Goal: Transaction & Acquisition: Purchase product/service

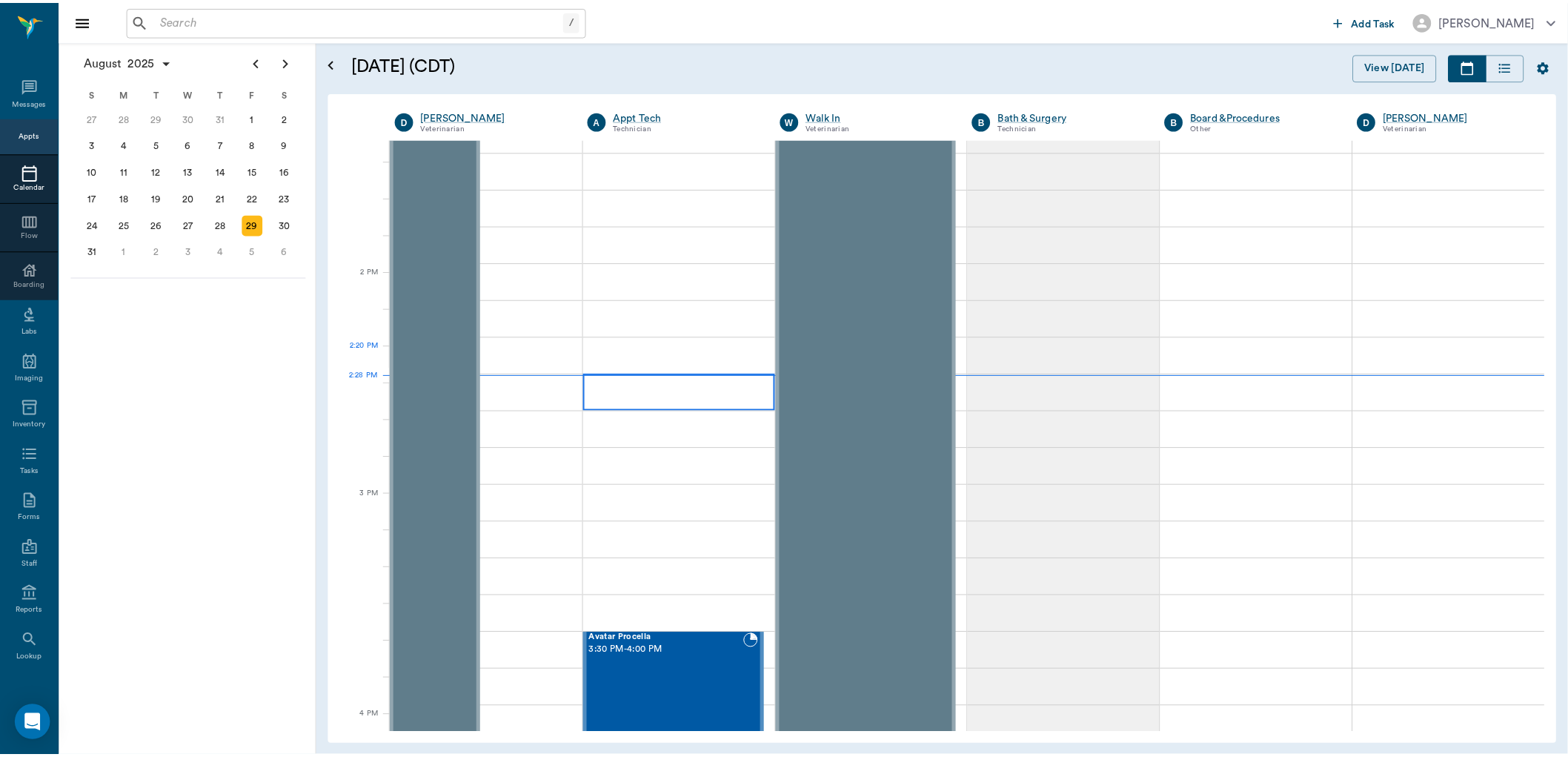
scroll to position [1509, 0]
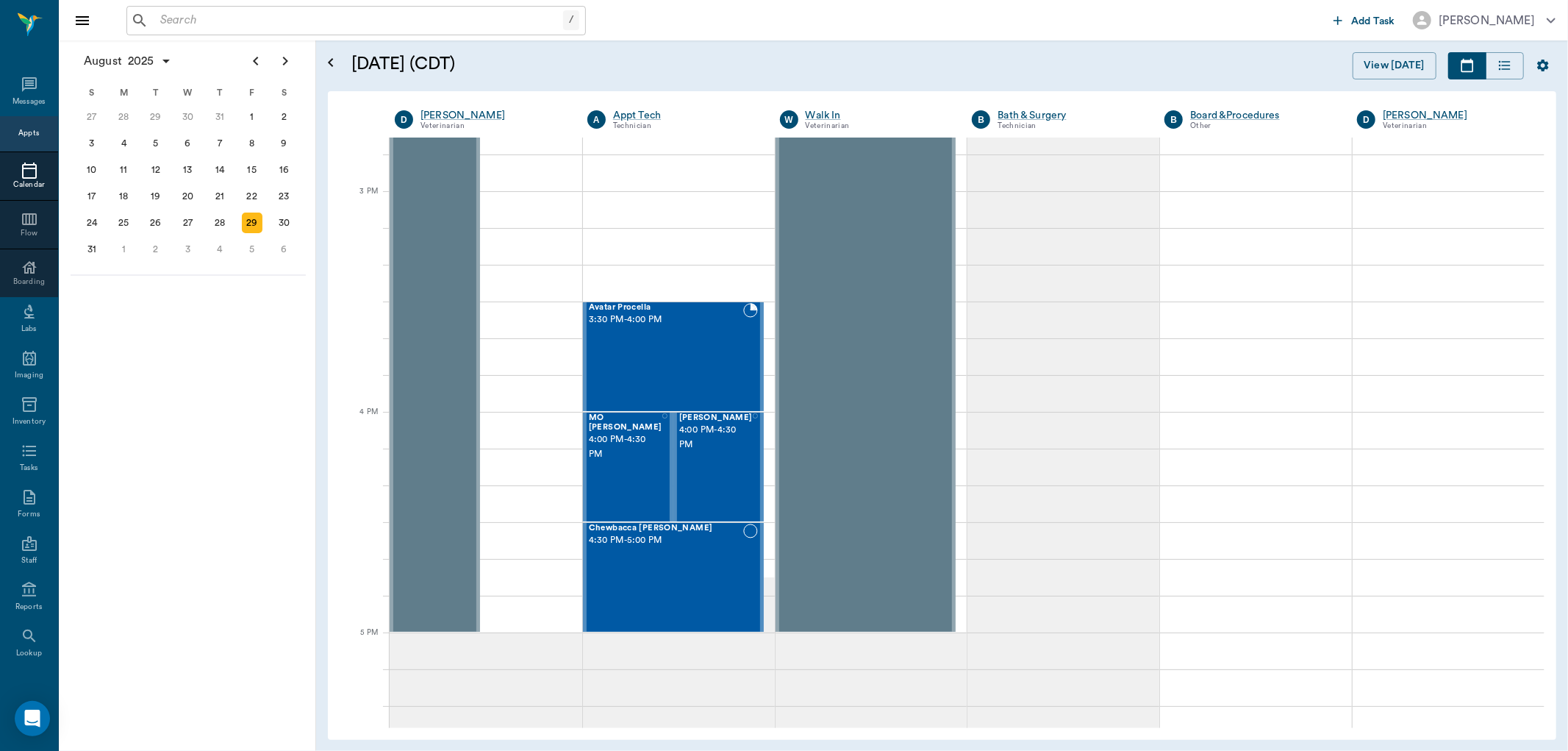
click at [241, 19] on input "text" at bounding box center [358, 20] width 409 height 20
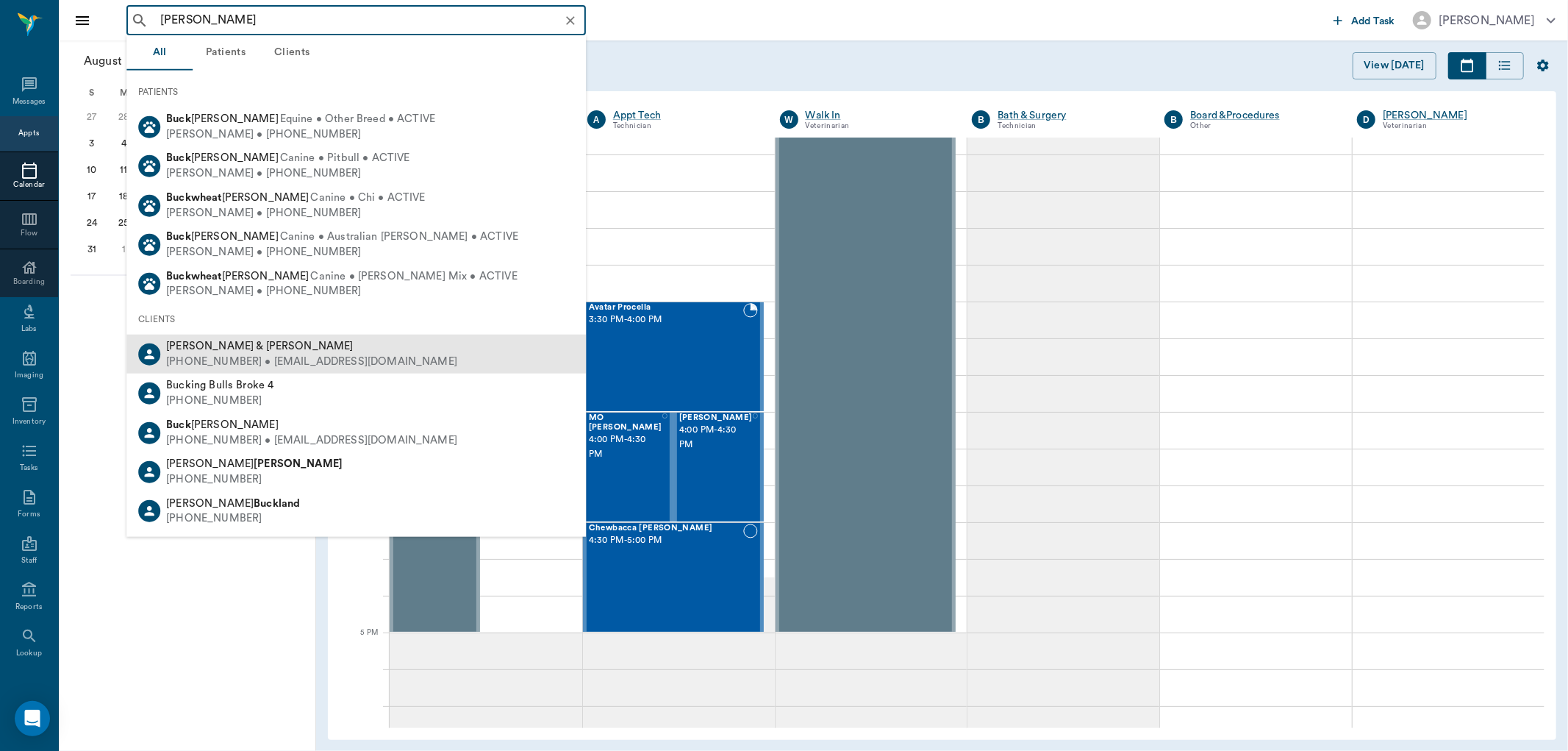
click at [214, 348] on span "[PERSON_NAME] & [PERSON_NAME]" at bounding box center [260, 346] width 187 height 11
type input "[PERSON_NAME]"
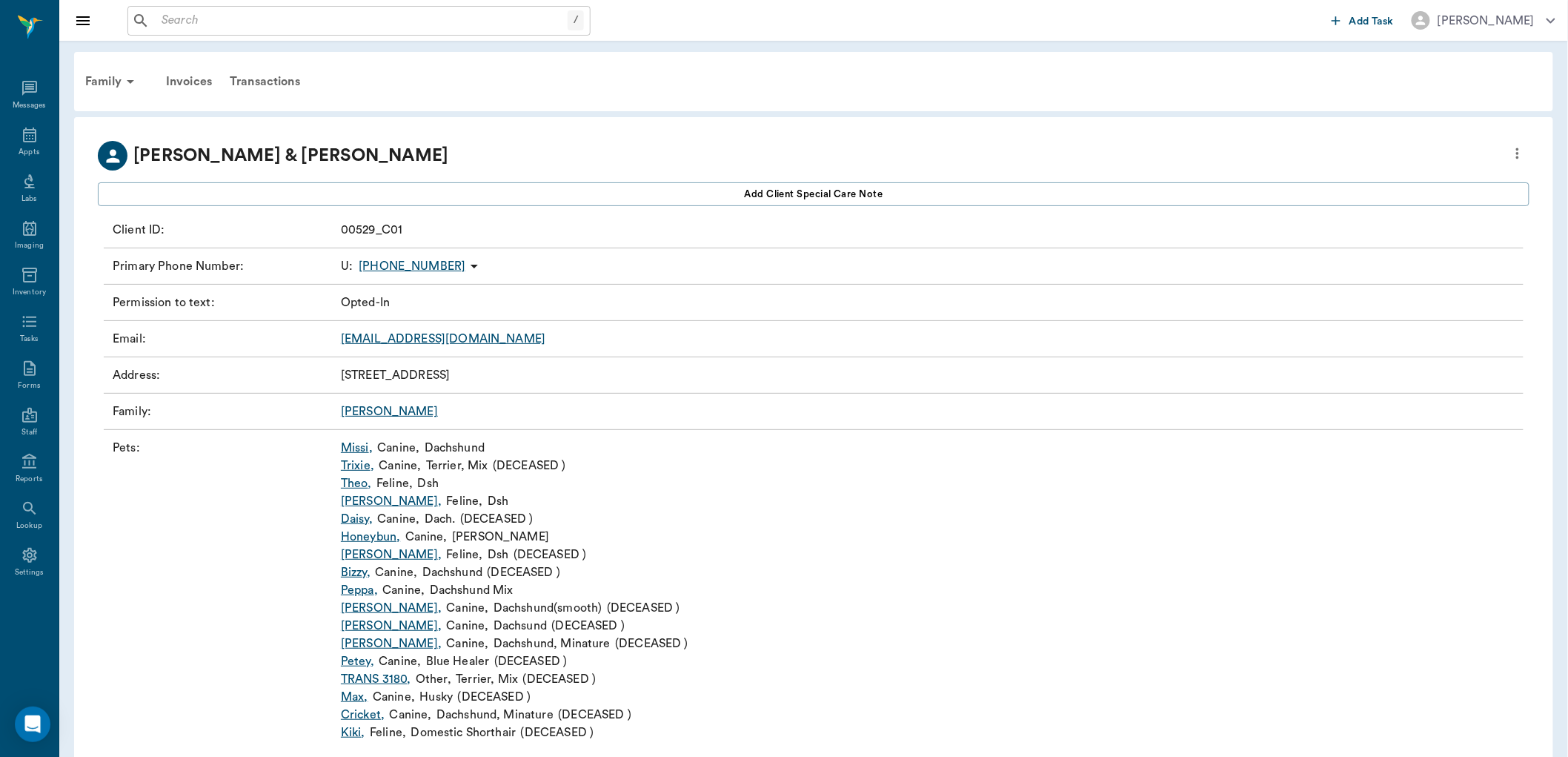
click at [360, 448] on link "Missi ," at bounding box center [356, 447] width 32 height 18
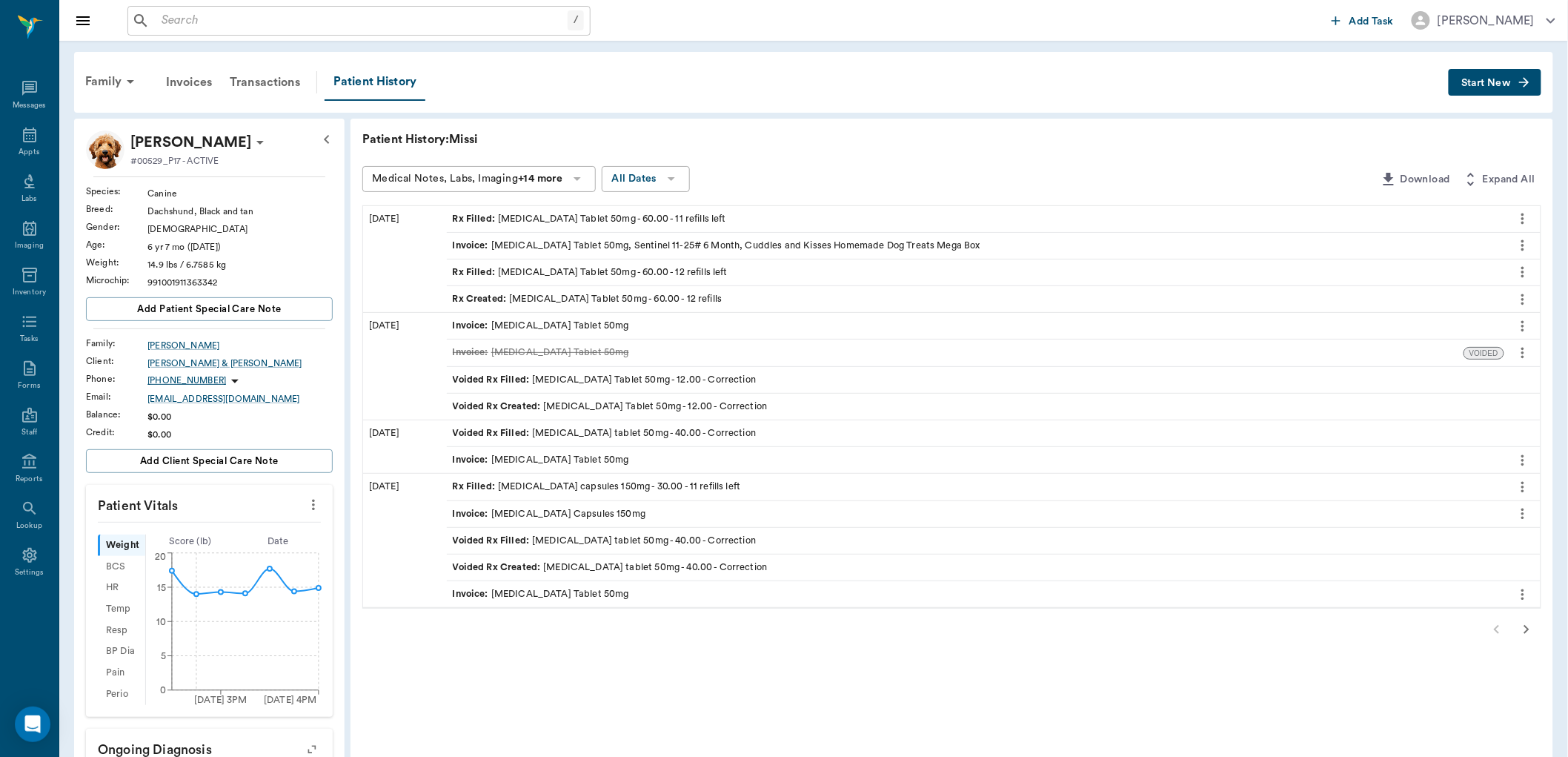
click at [483, 213] on span "Rx Filled :" at bounding box center [476, 219] width 46 height 14
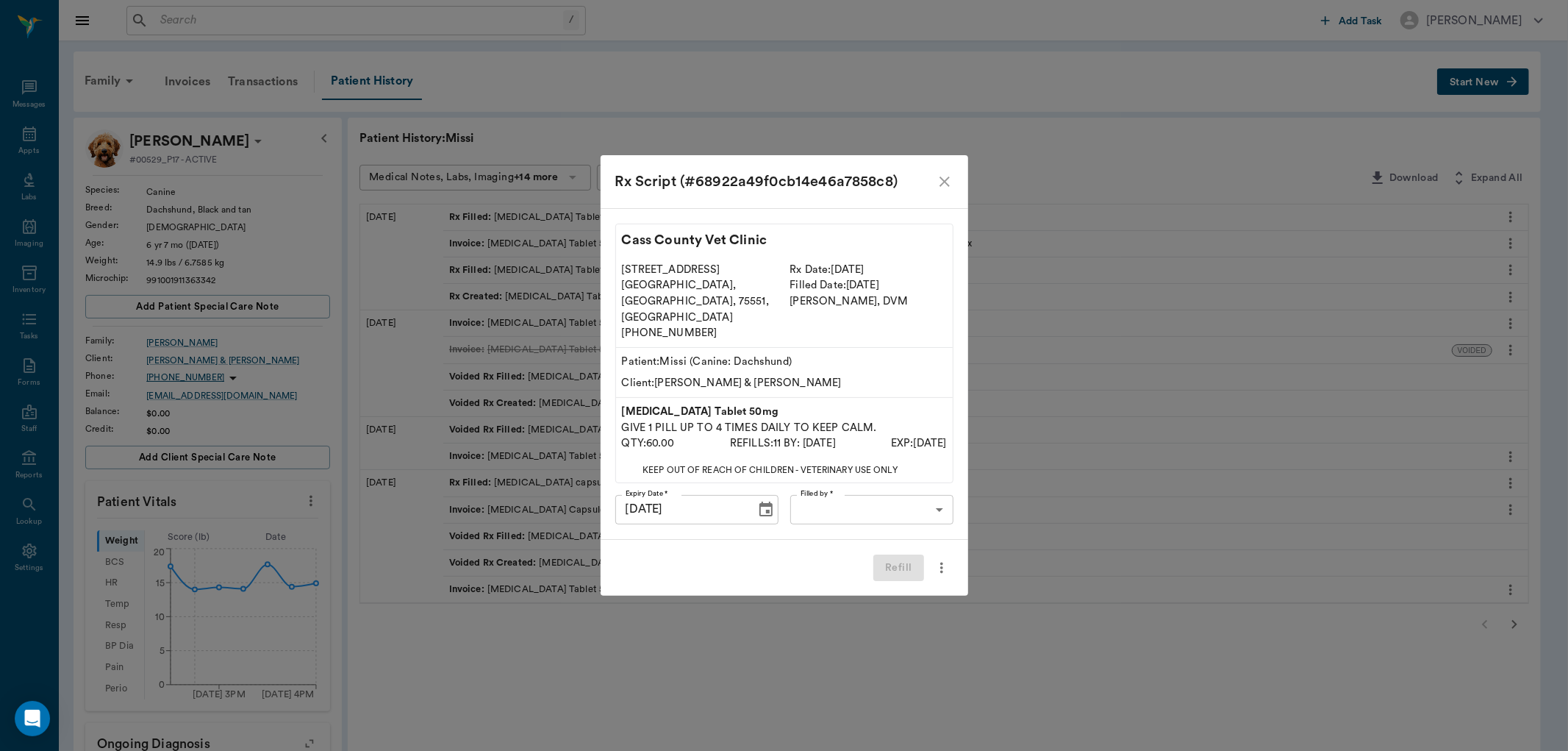
click at [891, 486] on body "/ ​ Add Task [PERSON_NAME] Nectar Messages Appts Labs Imaging Inventory Tasks F…" at bounding box center [784, 597] width 1568 height 1195
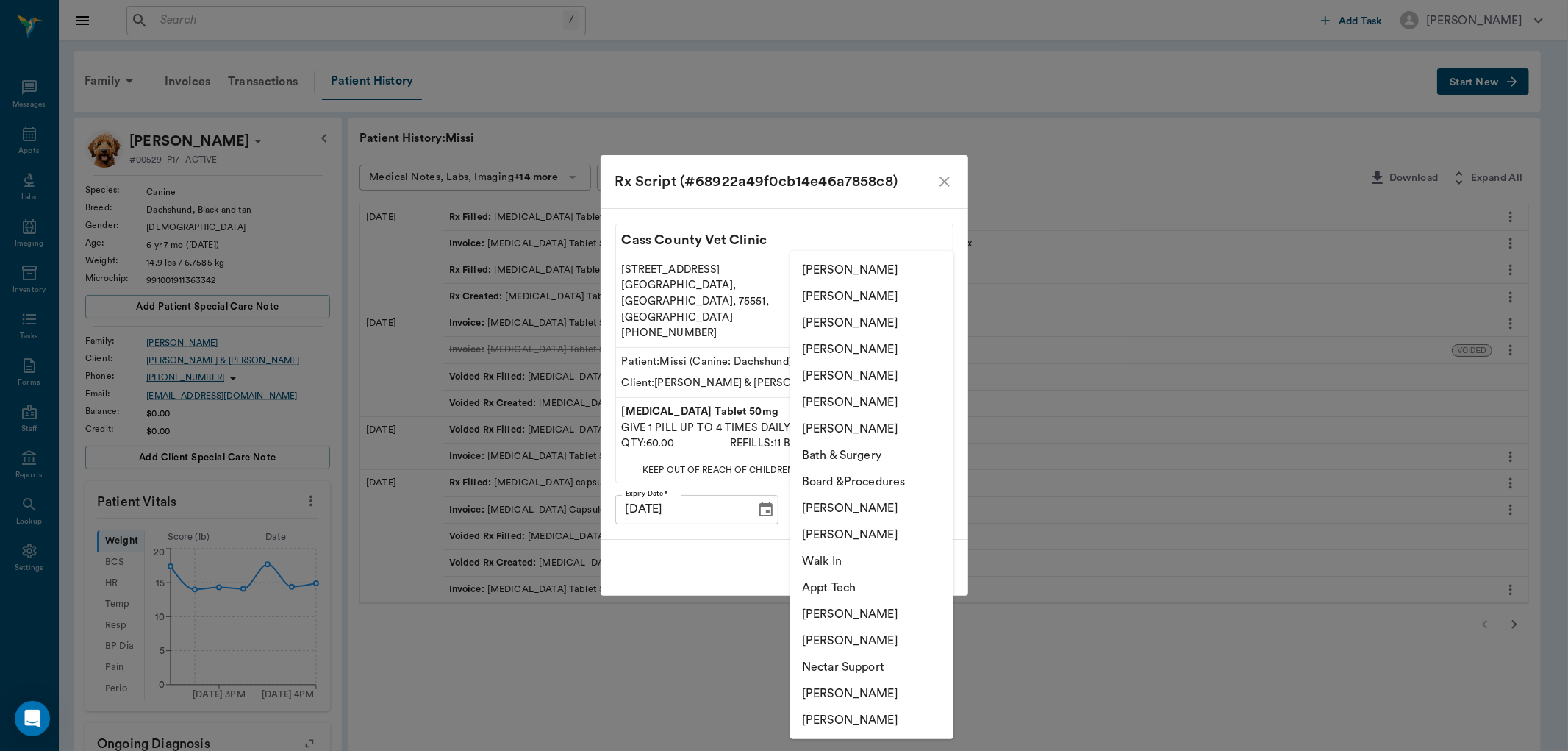
click at [855, 719] on li "[PERSON_NAME]" at bounding box center [872, 720] width 163 height 26
type input "6899ea08ed37b777db10de45"
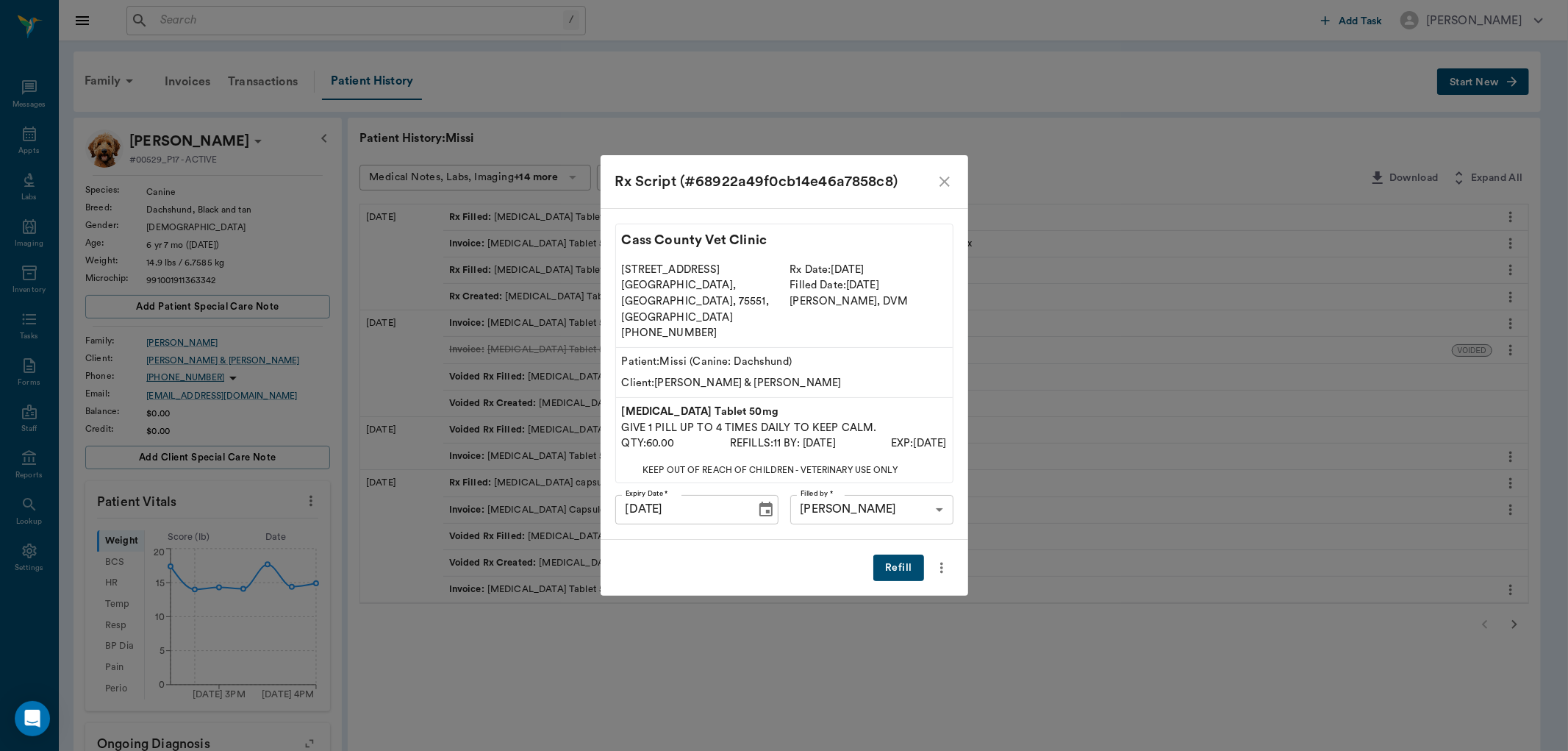
click at [899, 555] on button "Refill" at bounding box center [898, 568] width 50 height 27
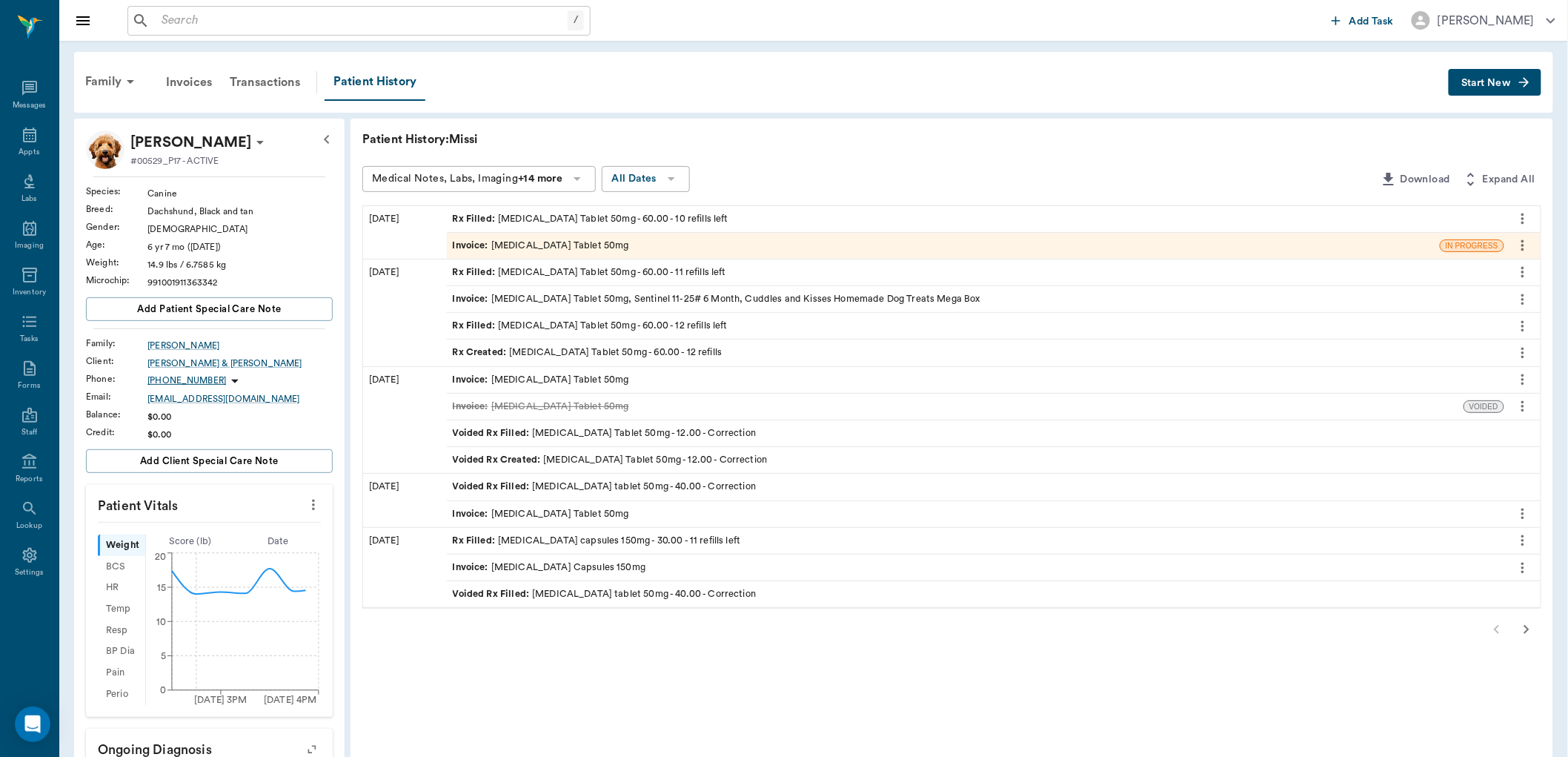
click at [806, 246] on div "Invoice : Trazodone Tablet 50mg" at bounding box center [943, 246] width 993 height 26
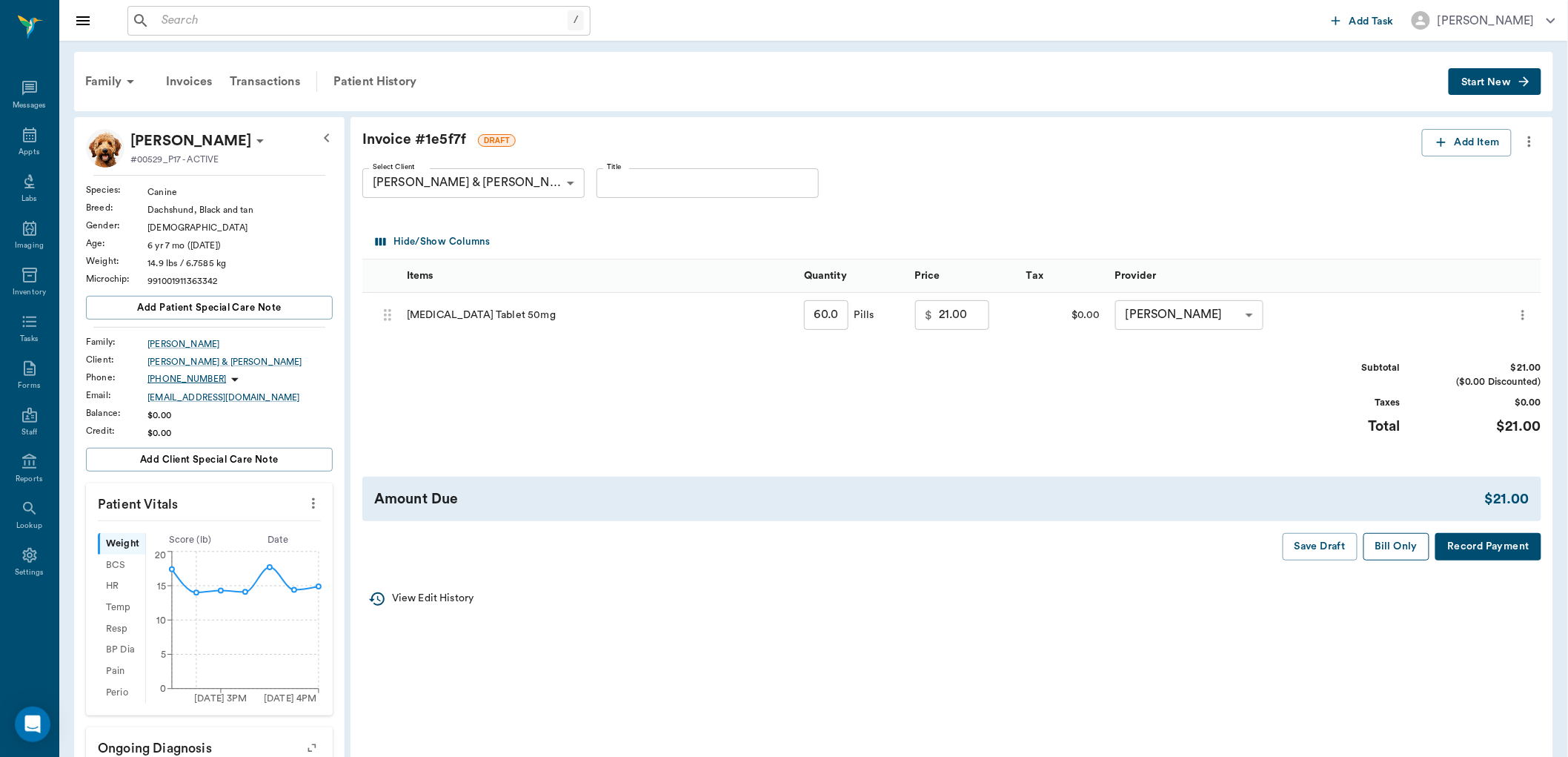
click at [1401, 551] on button "Bill Only" at bounding box center [1397, 546] width 67 height 27
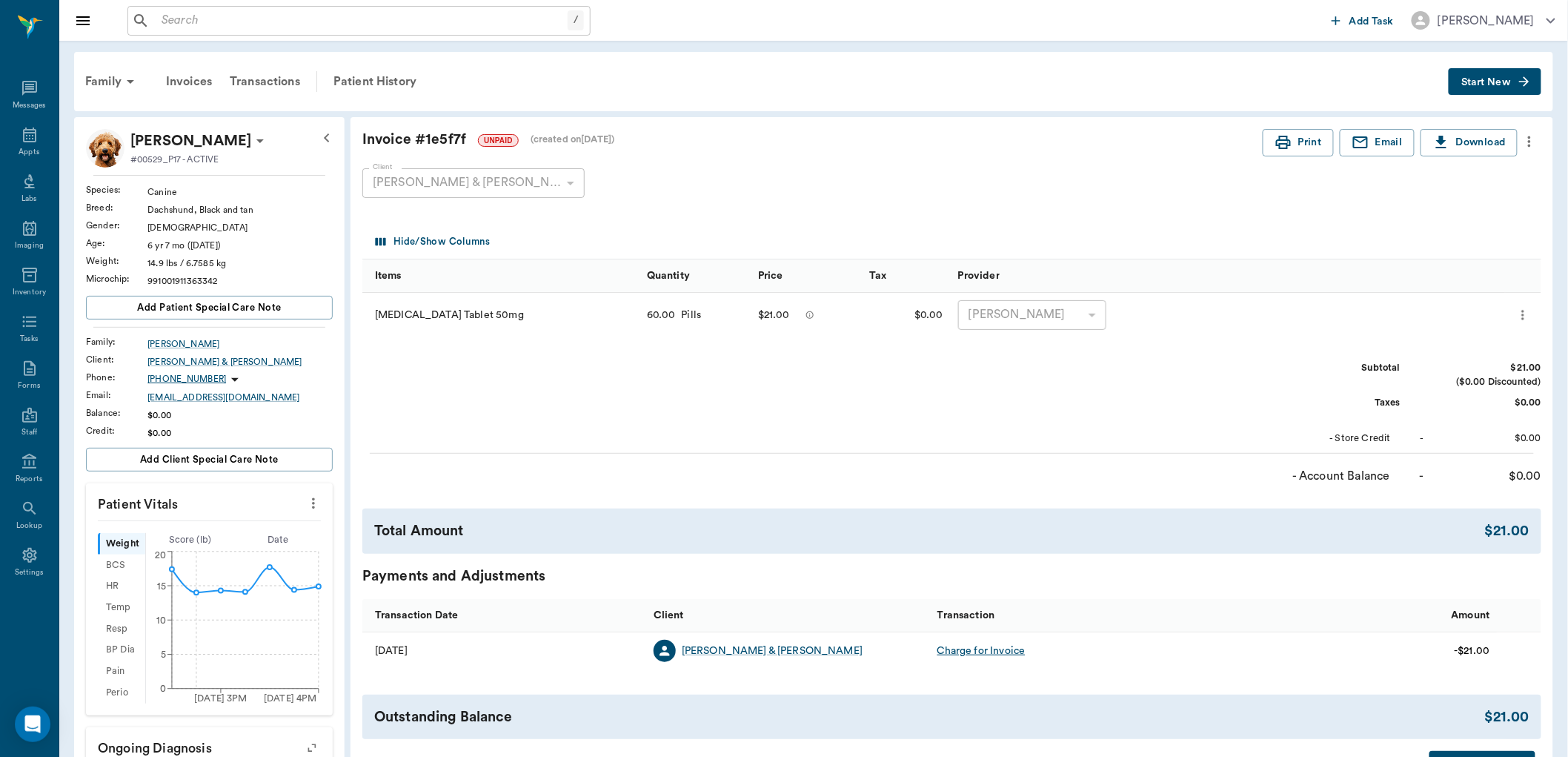
click at [1535, 145] on icon "more" at bounding box center [1529, 141] width 16 height 18
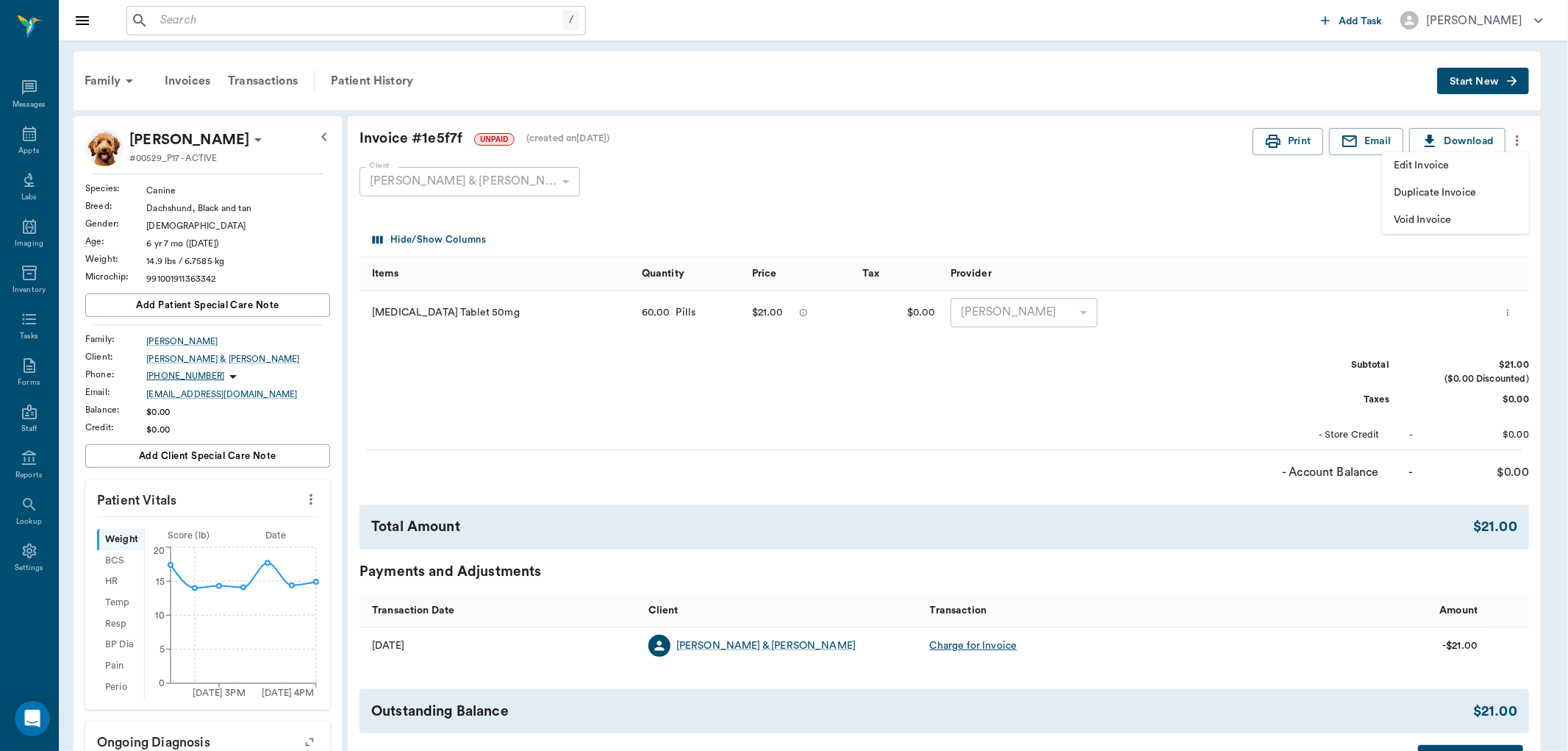
click at [1438, 164] on span "Edit Invoice" at bounding box center [1455, 166] width 123 height 15
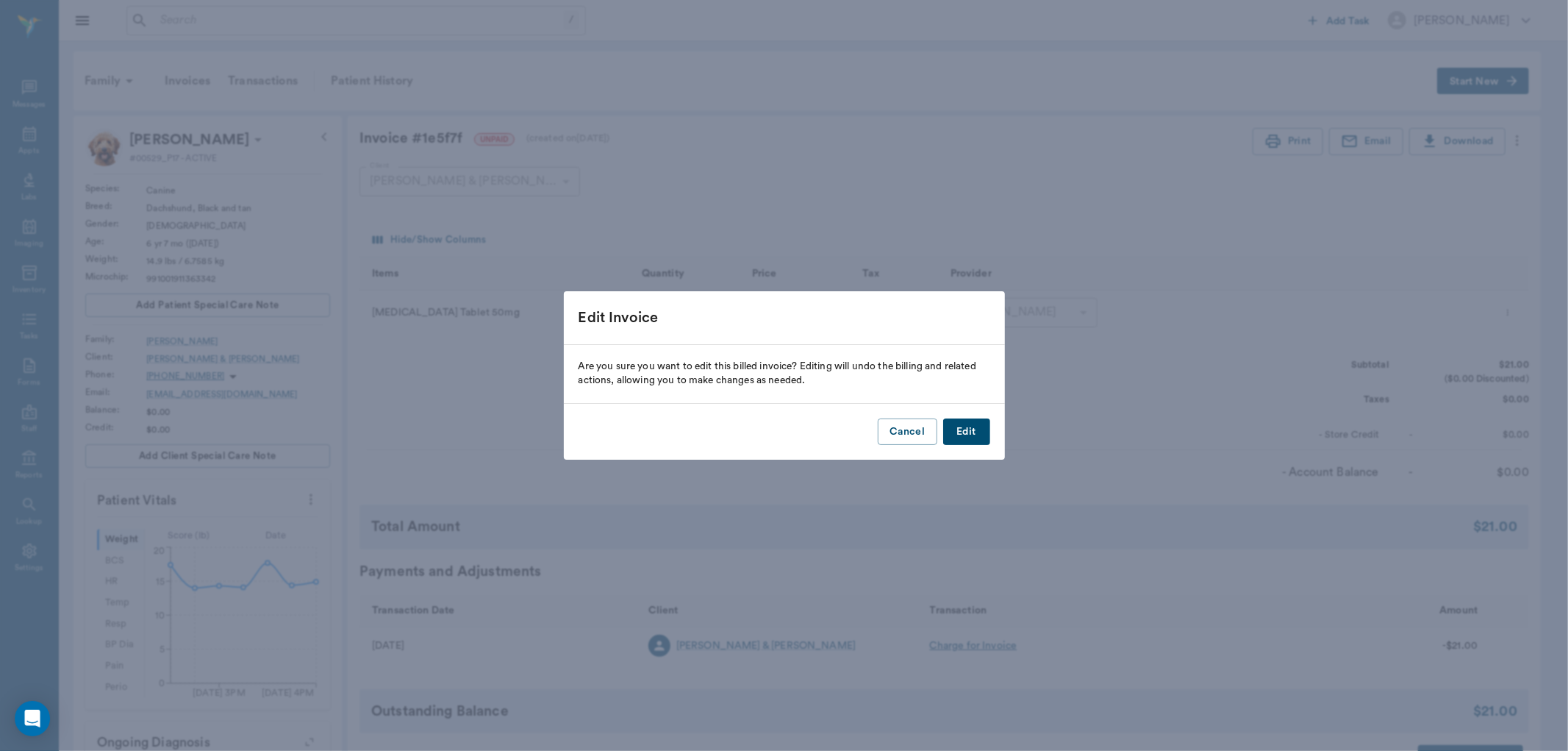
click at [971, 430] on button "Edit" at bounding box center [967, 432] width 47 height 27
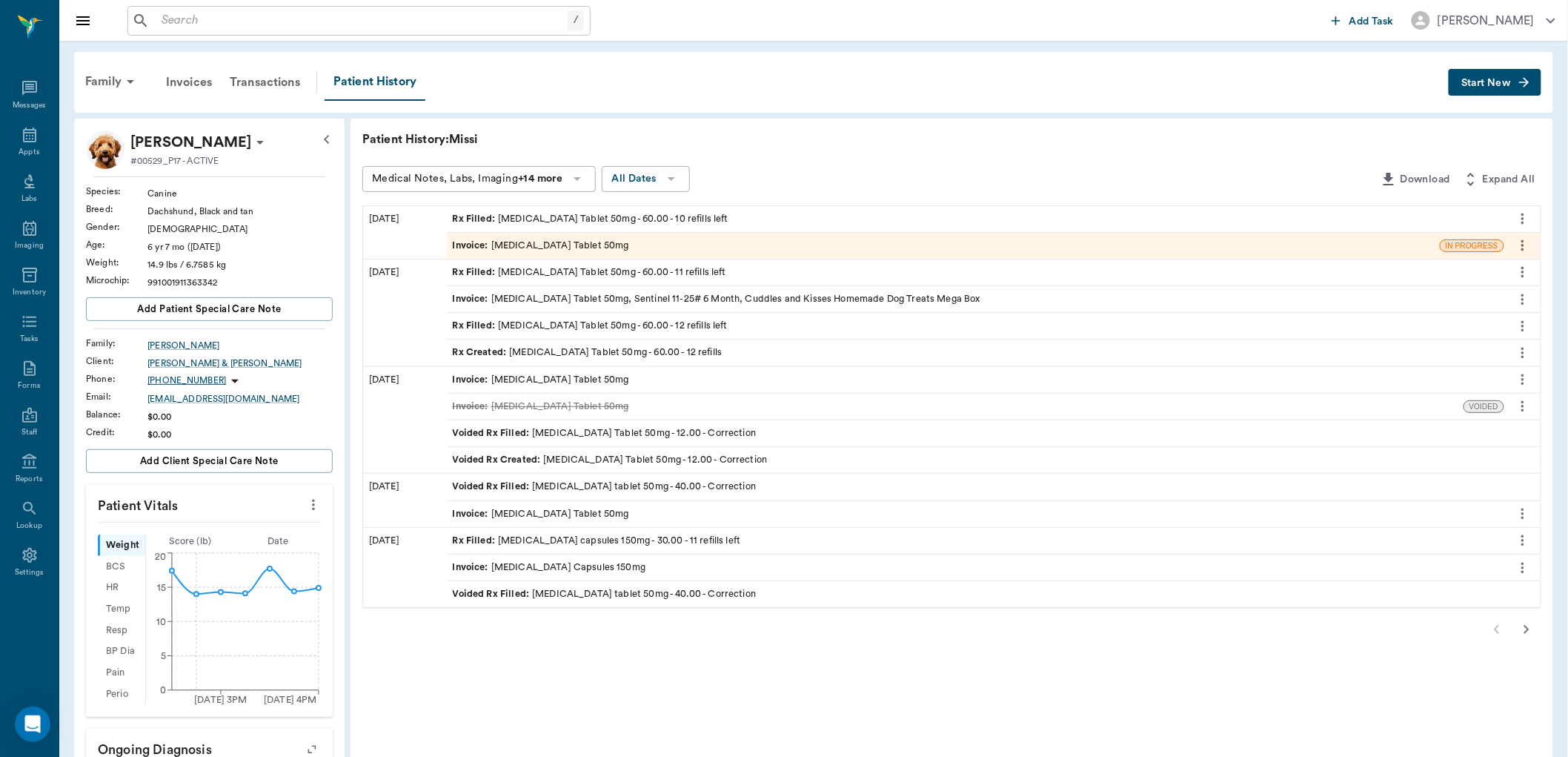
click at [1528, 626] on icon "button" at bounding box center [1526, 629] width 18 height 18
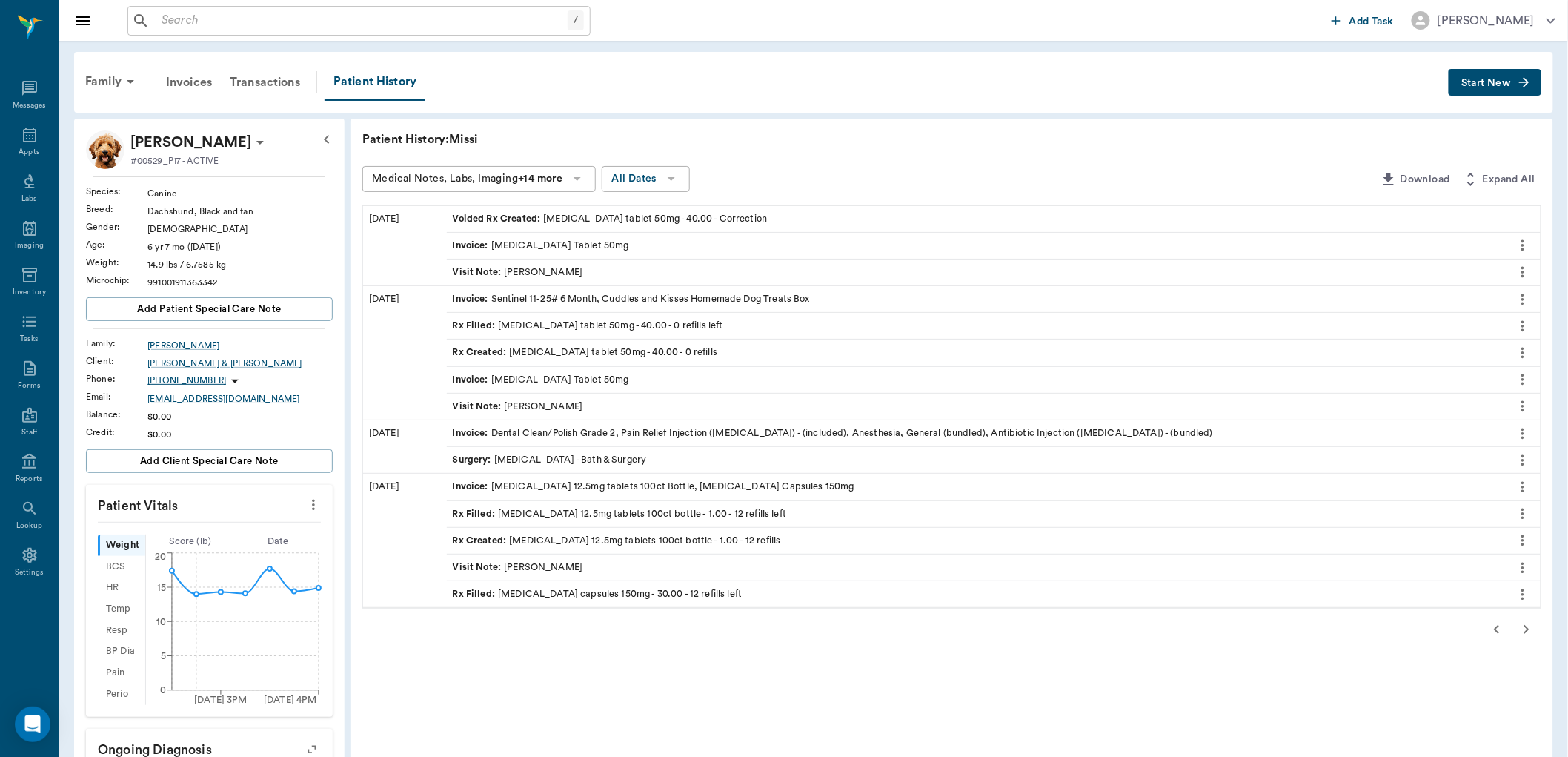
click at [472, 510] on span "Rx Filled :" at bounding box center [476, 514] width 46 height 14
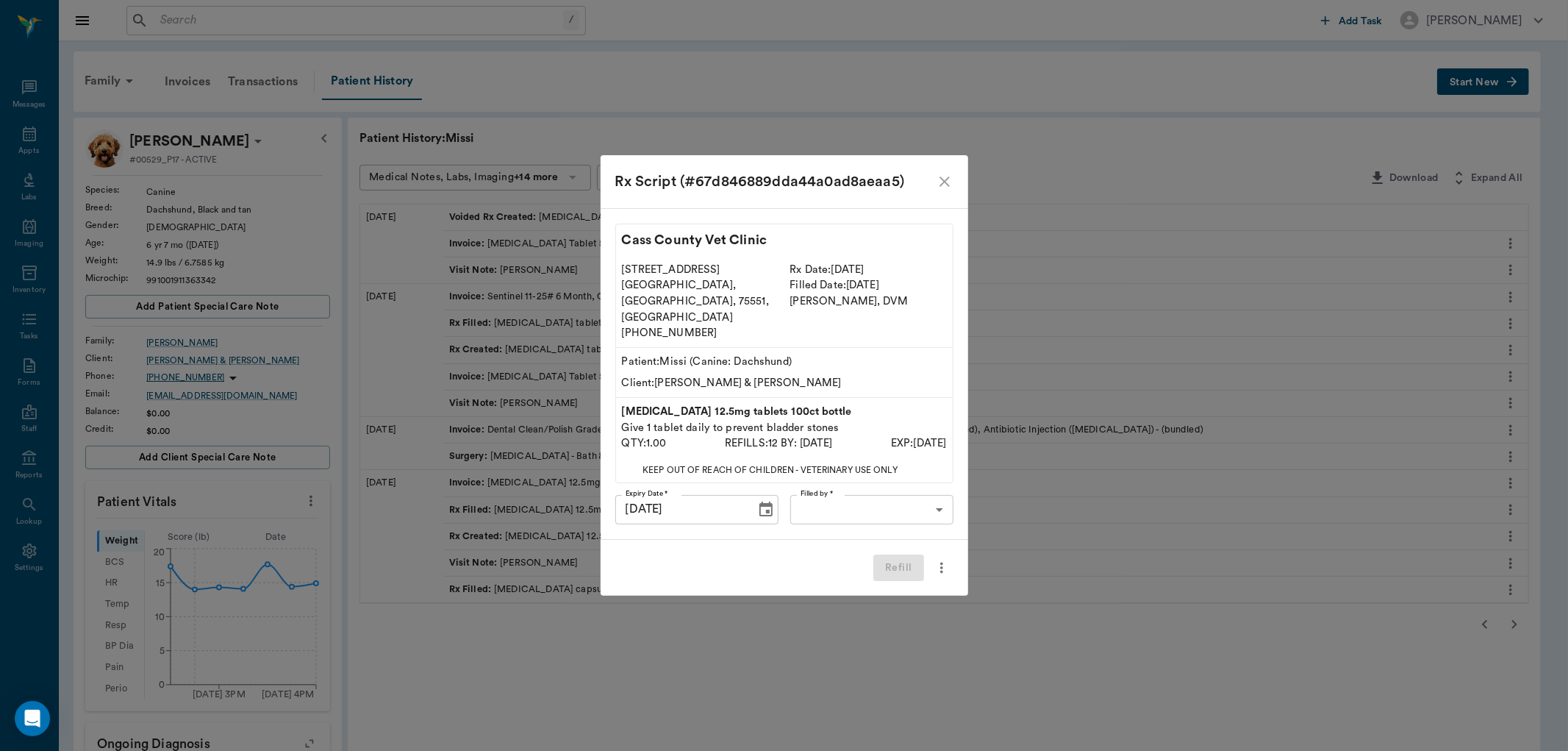
click at [868, 500] on body "/ ​ Add Task Dr. Bert Ellsworth Nectar Messages Appts Labs Imaging Inventory Ta…" at bounding box center [784, 571] width 1568 height 1143
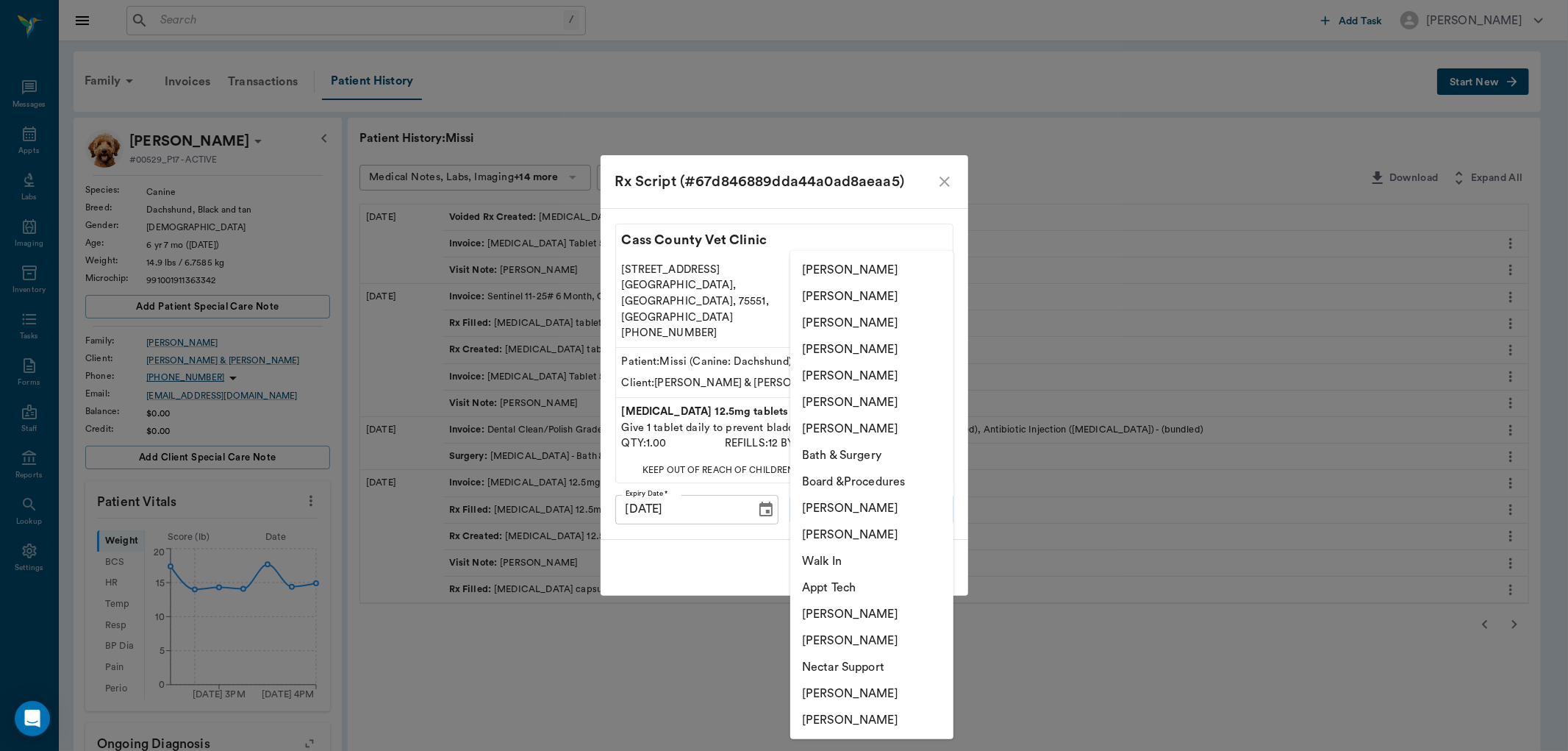
click at [856, 721] on li "[PERSON_NAME]" at bounding box center [872, 720] width 163 height 26
type input "6899ea08ed37b777db10de45"
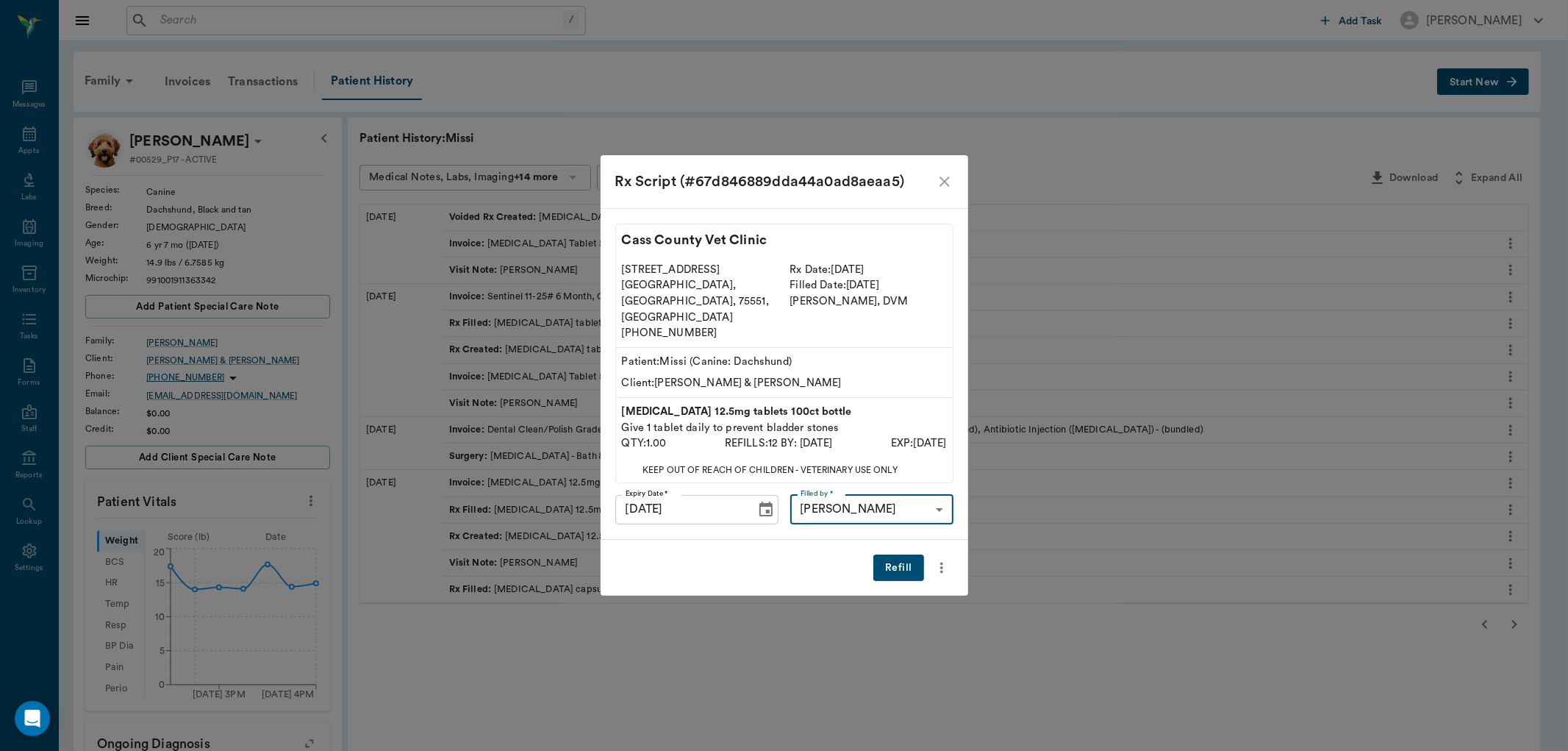
click at [899, 555] on button "Refill" at bounding box center [898, 568] width 50 height 27
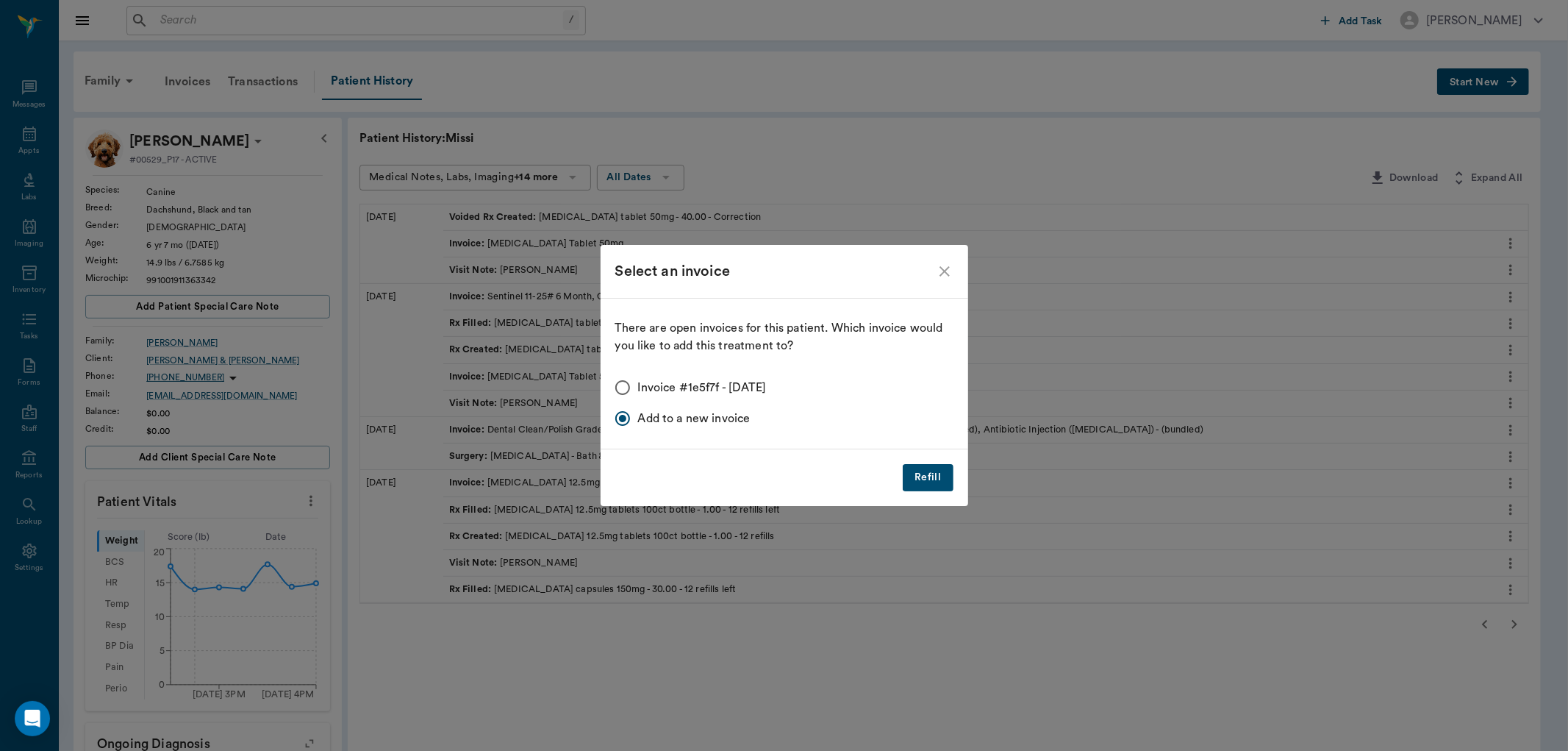
click at [626, 387] on input "Invoice #1e5f7f - 08/29/2025" at bounding box center [623, 387] width 31 height 31
radio input "true"
click at [919, 476] on button "Refill" at bounding box center [928, 477] width 50 height 27
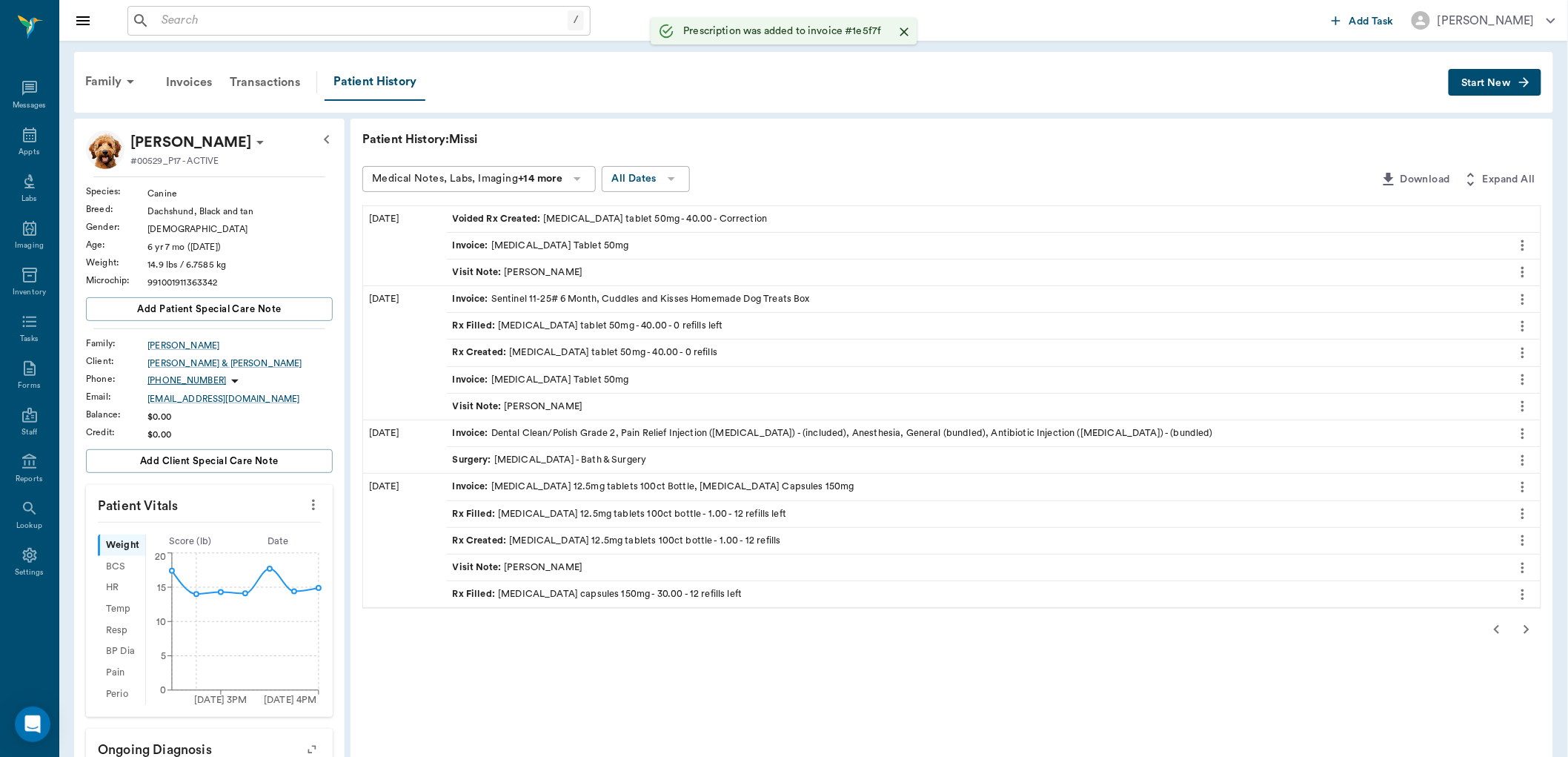
click at [1494, 629] on icon "button" at bounding box center [1496, 629] width 18 height 18
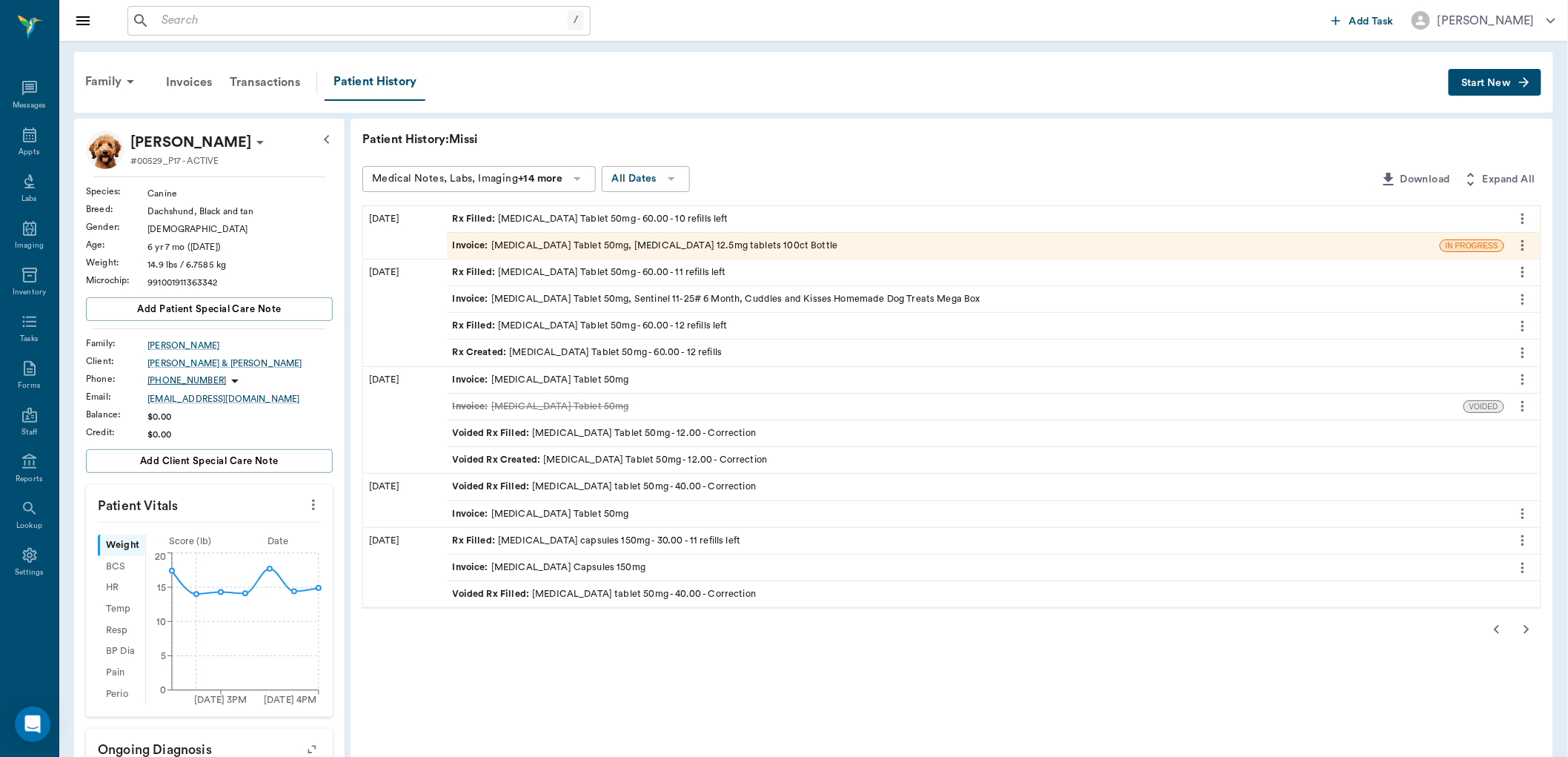
click at [657, 235] on div "Invoice : Trazodone Tablet 50mg, Hydrochlorothiazide 12.5mg tablets 100ct Bottle" at bounding box center [943, 246] width 993 height 26
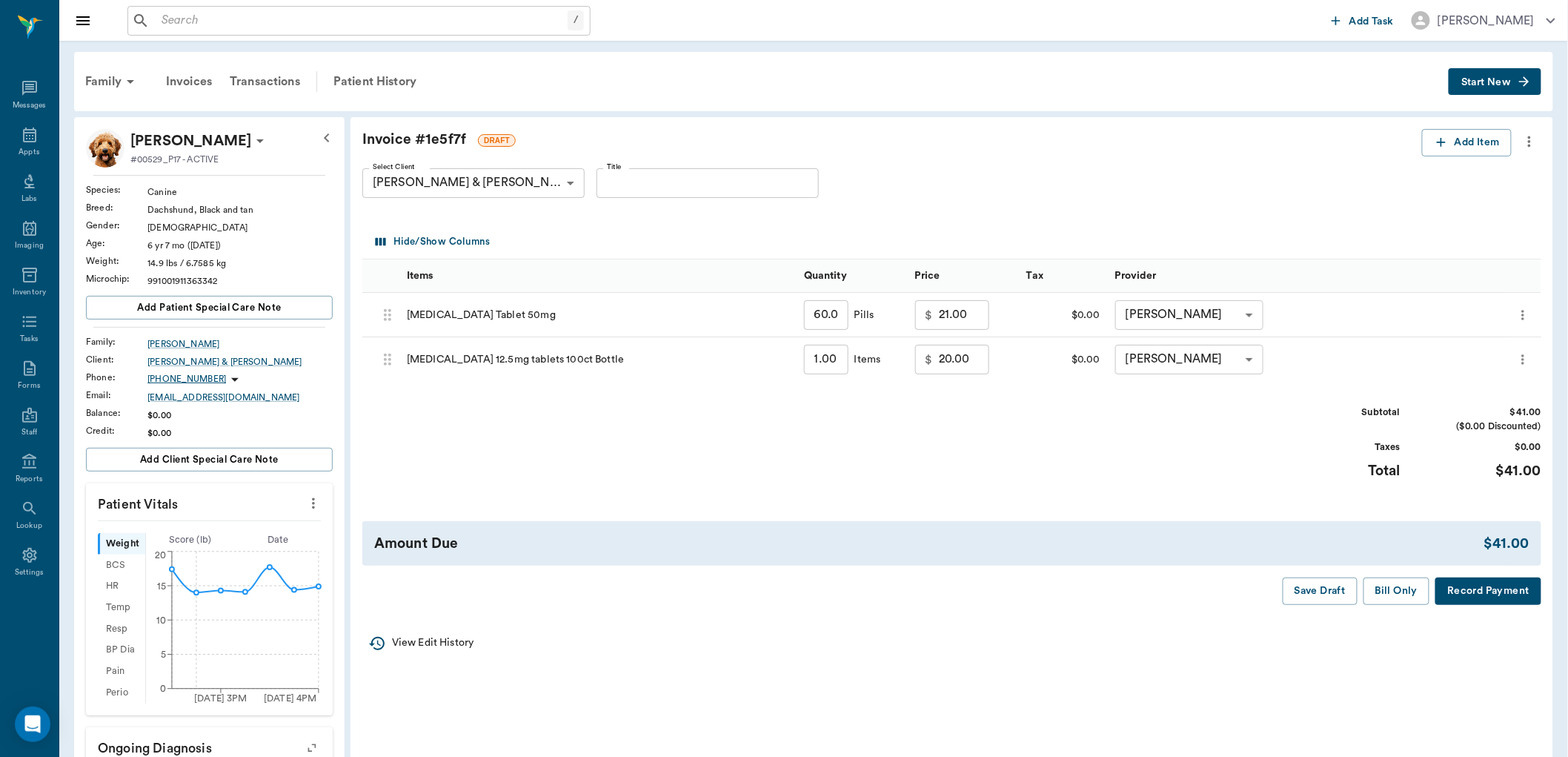
click at [1402, 593] on button "Bill Only" at bounding box center [1397, 591] width 67 height 27
